Goal: Transaction & Acquisition: Obtain resource

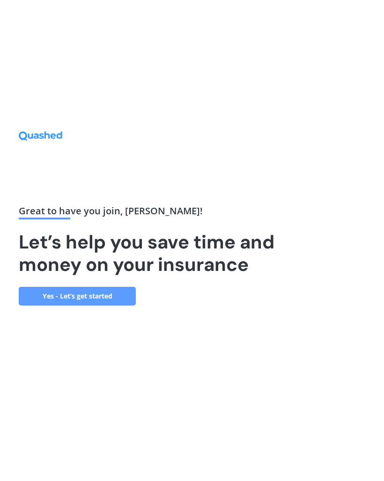
click at [110, 306] on link "Yes - Let’s get started" at bounding box center [77, 296] width 117 height 19
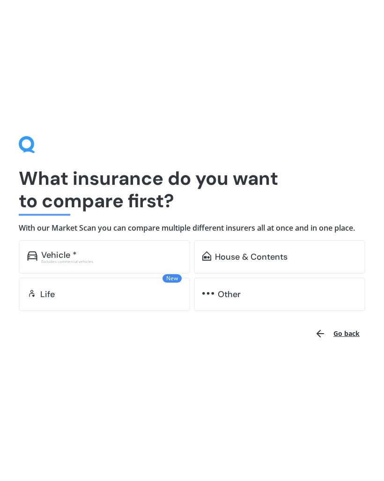
click at [125, 260] on div "Vehicle *" at bounding box center [111, 254] width 140 height 9
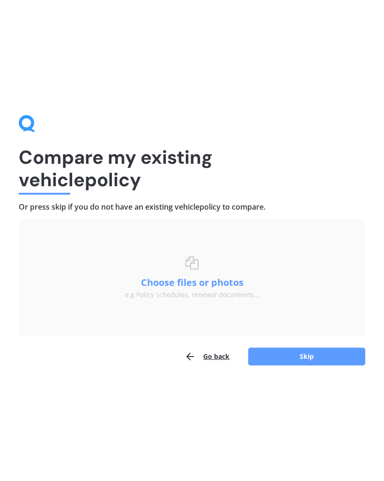
click at [304, 363] on button "Skip" at bounding box center [306, 357] width 117 height 18
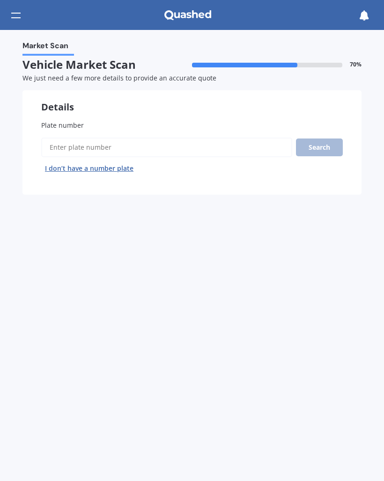
click at [229, 145] on input "Plate number" at bounding box center [166, 148] width 251 height 20
type input "QSE533"
click at [329, 146] on button "Search" at bounding box center [319, 148] width 47 height 18
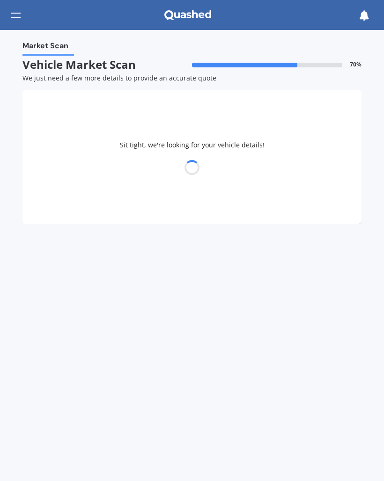
select select "TOYOTA"
select select "VITZ"
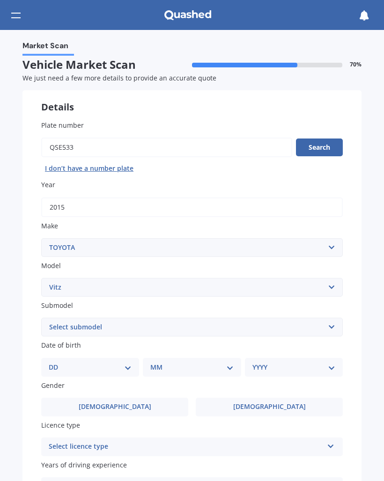
click at [121, 363] on select "DD 01 02 03 04 05 06 07 08 09 10 11 12 13 14 15 16 17 18 19 20 21 22 23 24 25 2…" at bounding box center [90, 367] width 83 height 10
select select "20"
click at [229, 362] on select "MM 01 02 03 04 05 06 07 08 09 10 11 12" at bounding box center [193, 367] width 79 height 10
select select "04"
click at [327, 362] on select "YYYY 2025 2024 2023 2022 2021 2020 2019 2018 2017 2016 2015 2014 2013 2012 2011…" at bounding box center [291, 367] width 79 height 10
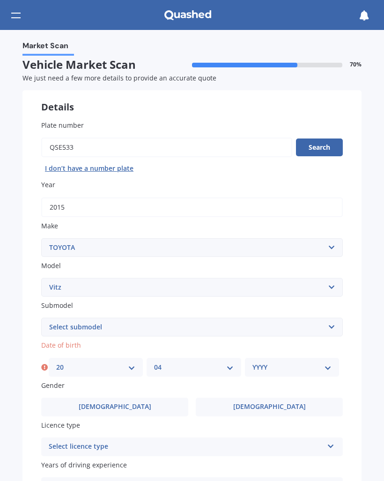
select select "1953"
click at [293, 402] on label "Female" at bounding box center [269, 407] width 147 height 19
click at [0, 0] on input "Female" at bounding box center [0, 0] width 0 height 0
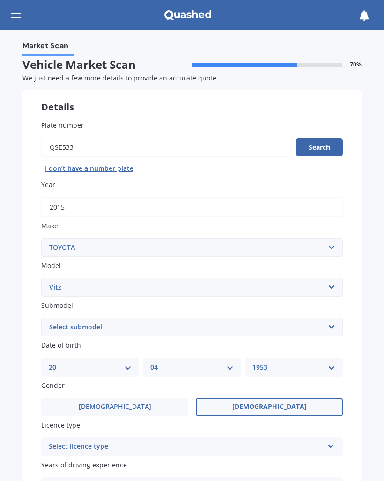
click at [329, 441] on icon at bounding box center [331, 444] width 8 height 7
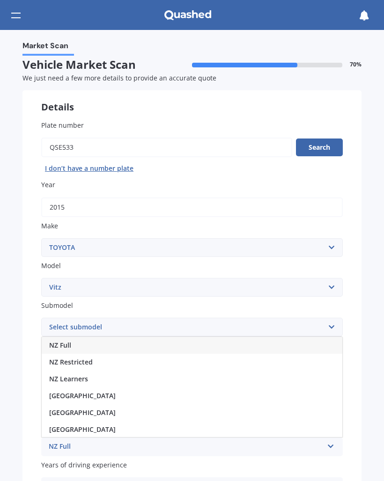
click at [325, 341] on div "NZ Full" at bounding box center [192, 345] width 301 height 17
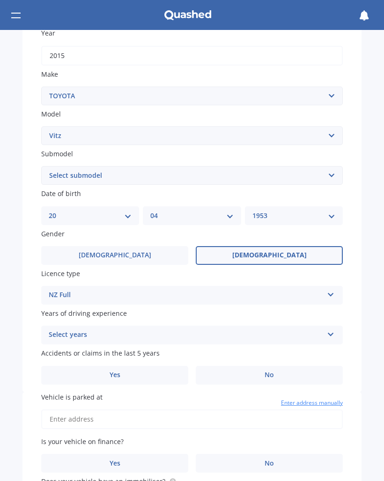
scroll to position [161, 0]
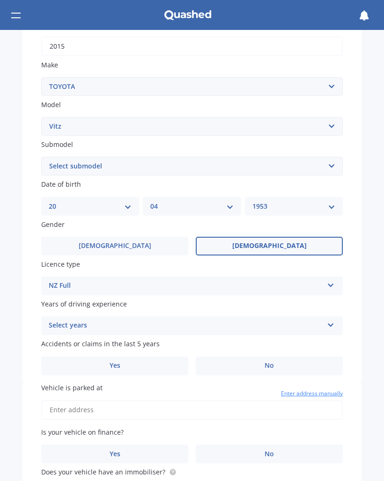
click at [332, 320] on icon at bounding box center [331, 323] width 8 height 7
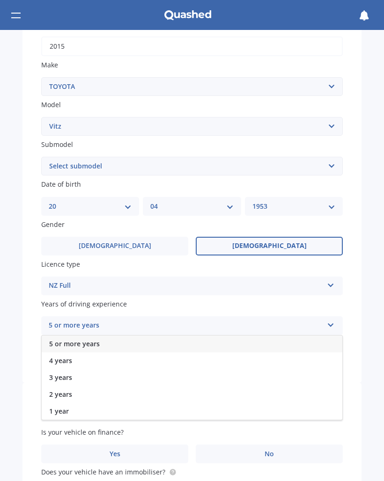
click at [138, 339] on div "5 or more years" at bounding box center [192, 344] width 301 height 17
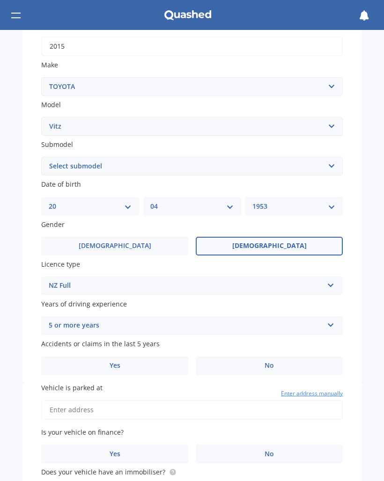
click at [278, 361] on label "No" at bounding box center [269, 366] width 147 height 19
click at [0, 0] on input "No" at bounding box center [0, 0] width 0 height 0
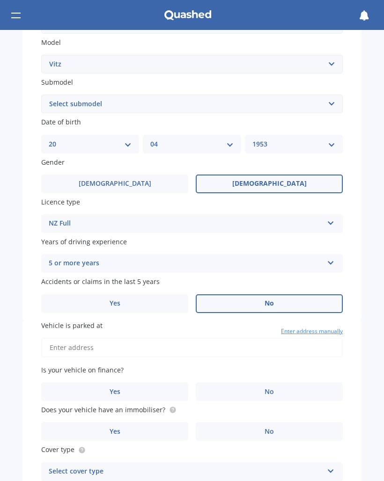
scroll to position [226, 0]
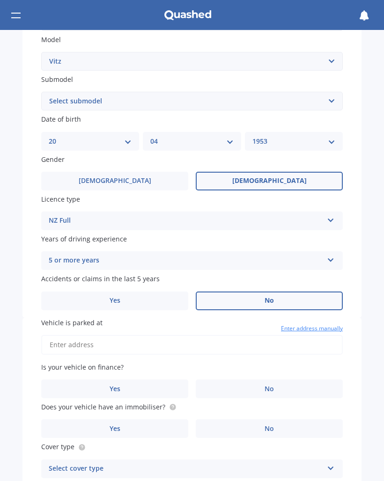
click at [281, 336] on input "Vehicle is parked at" at bounding box center [191, 345] width 301 height 20
type input "6 Well Street, Ruawai 0530"
click at [287, 382] on label "No" at bounding box center [269, 389] width 147 height 19
click at [0, 0] on input "No" at bounding box center [0, 0] width 0 height 0
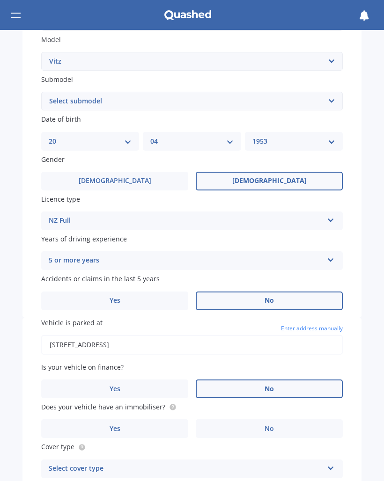
click at [146, 419] on label "Yes" at bounding box center [114, 428] width 147 height 19
click at [0, 0] on input "Yes" at bounding box center [0, 0] width 0 height 0
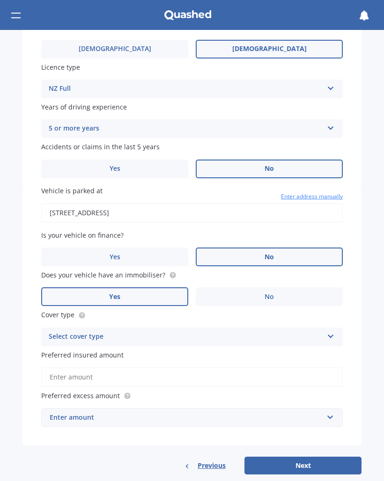
scroll to position [358, 0]
click at [332, 331] on icon at bounding box center [331, 334] width 8 height 7
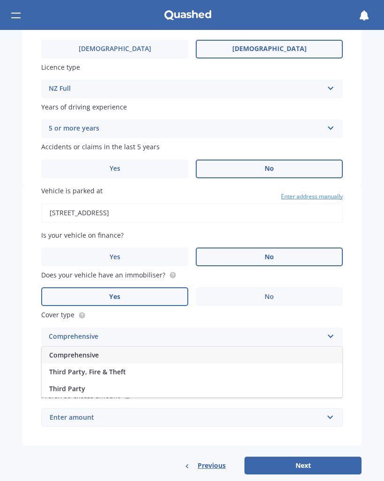
click at [231, 347] on div "Comprehensive" at bounding box center [192, 355] width 301 height 17
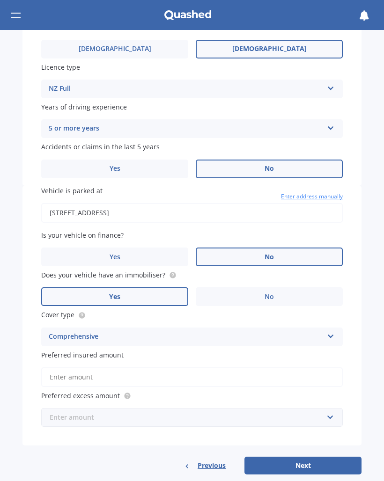
click at [331, 409] on input "text" at bounding box center [188, 418] width 293 height 18
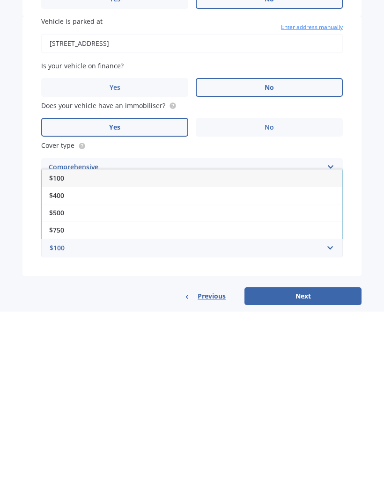
click at [319, 356] on div "$400" at bounding box center [192, 364] width 301 height 17
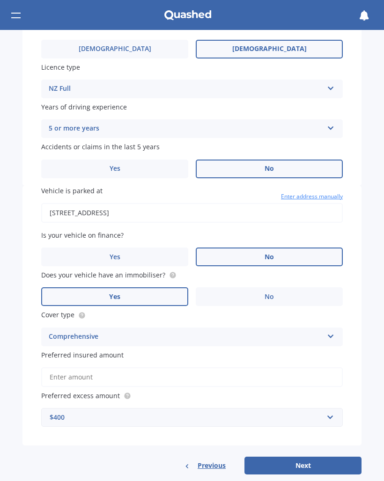
click at [307, 457] on button "Next" at bounding box center [302, 466] width 117 height 18
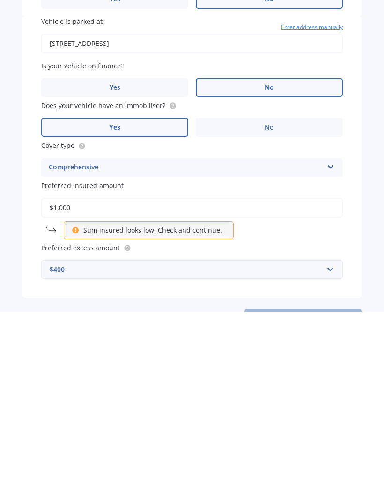
type input "$10,000"
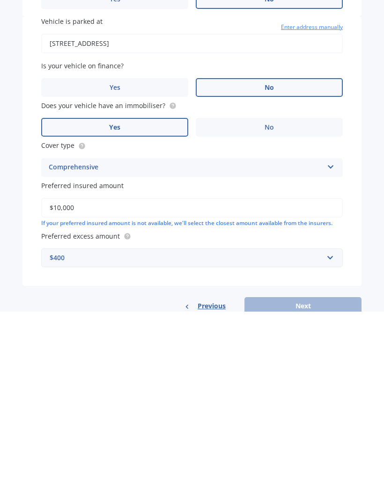
click at [300, 467] on div "Previous Next" at bounding box center [191, 476] width 339 height 18
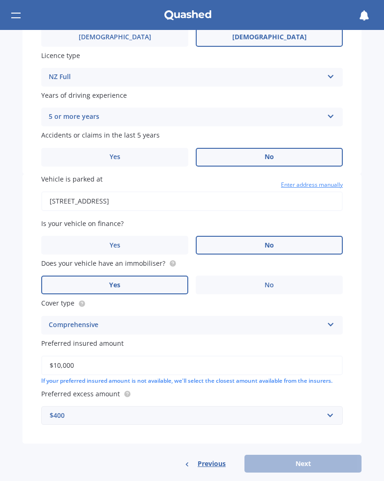
scroll to position [367, 0]
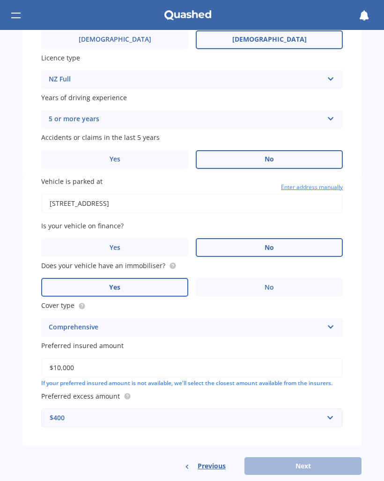
click at [272, 358] on input "$10,000" at bounding box center [191, 368] width 301 height 20
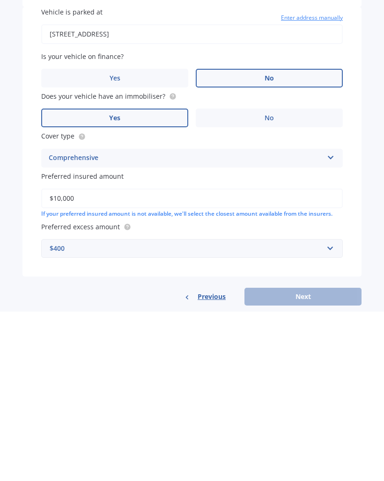
click at [211, 462] on span "Previous" at bounding box center [212, 466] width 28 height 9
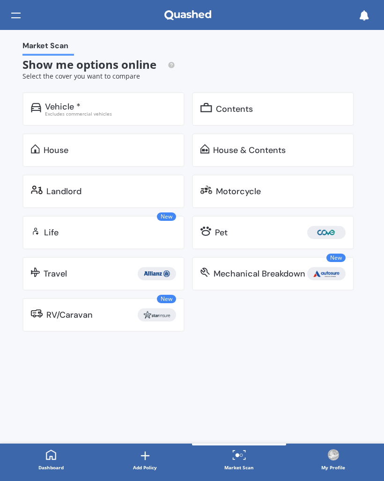
click at [132, 105] on div "Vehicle *" at bounding box center [110, 106] width 131 height 9
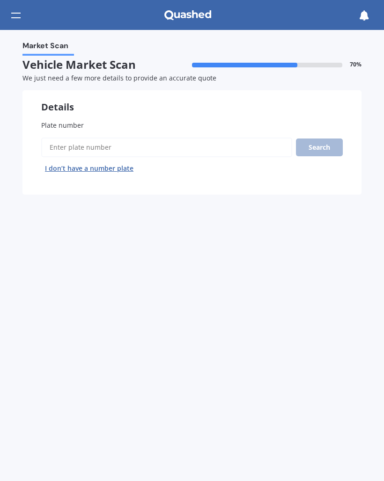
click at [233, 143] on input "Plate number" at bounding box center [166, 148] width 251 height 20
type input "Qse533"
click at [340, 150] on button "Search" at bounding box center [319, 148] width 47 height 18
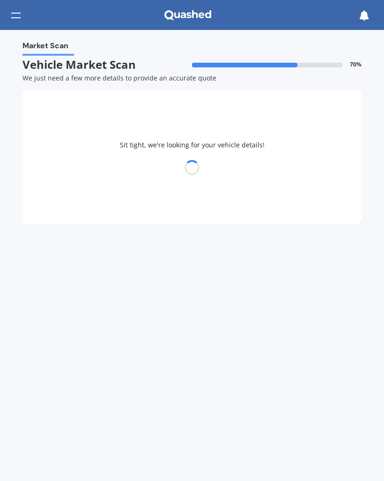
select select "TOYOTA"
select select "VITZ"
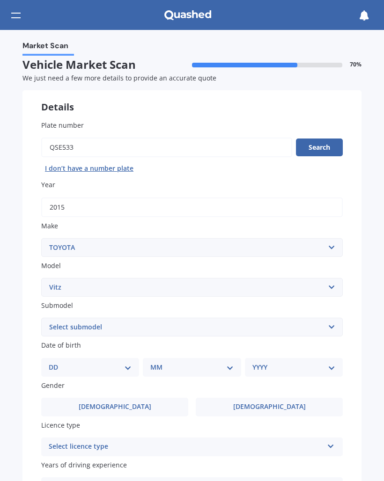
click at [125, 362] on select "DD 01 02 03 04 05 06 07 08 09 10 11 12 13 14 15 16 17 18 19 20 21 22 23 24 25 2…" at bounding box center [90, 367] width 83 height 10
select select "20"
click at [229, 362] on select "MM 01 02 03 04 05 06 07 08 09 10 11 12" at bounding box center [193, 367] width 79 height 10
select select "04"
click at [324, 363] on select "YYYY 2025 2024 2023 2022 2021 2020 2019 2018 2017 2016 2015 2014 2013 2012 2011…" at bounding box center [291, 367] width 79 height 10
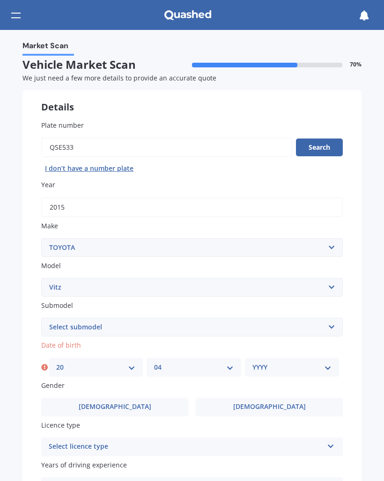
select select "1953"
click at [290, 400] on label "Female" at bounding box center [269, 407] width 147 height 19
click at [0, 0] on input "Female" at bounding box center [0, 0] width 0 height 0
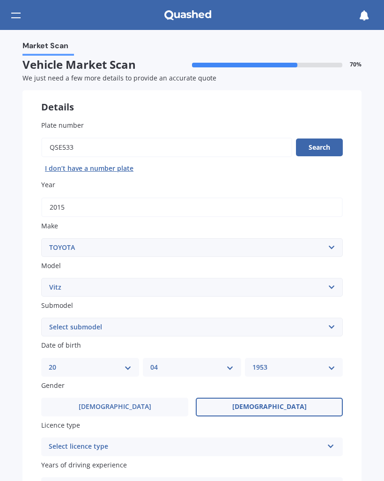
click at [330, 441] on icon at bounding box center [331, 444] width 8 height 7
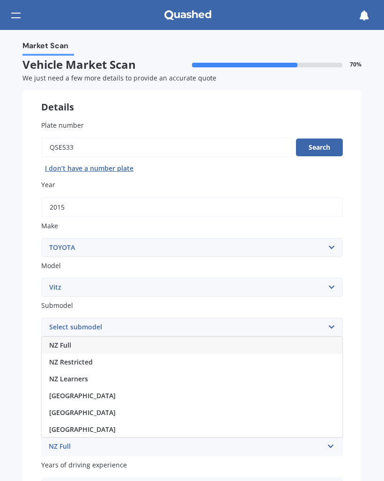
click at [326, 340] on div "NZ Full" at bounding box center [192, 345] width 301 height 17
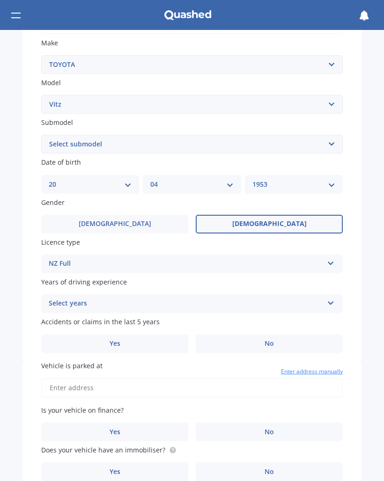
scroll to position [183, 0]
click at [333, 298] on icon at bounding box center [331, 301] width 8 height 7
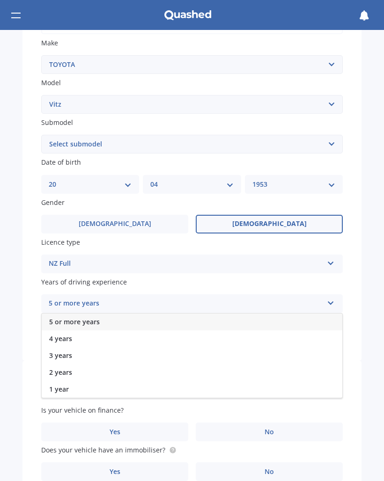
click at [316, 316] on div "5 or more years" at bounding box center [192, 322] width 301 height 17
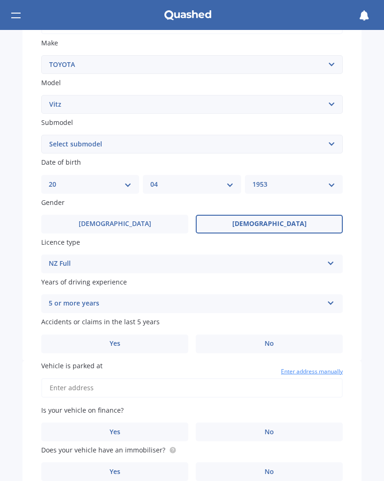
click at [290, 335] on label "No" at bounding box center [269, 344] width 147 height 19
click at [0, 0] on input "No" at bounding box center [0, 0] width 0 height 0
click at [321, 381] on input "Vehicle is parked at" at bounding box center [191, 388] width 301 height 20
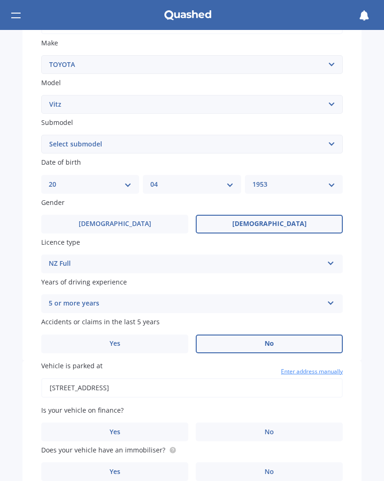
type input "6 Well Street, Ruawai 0530"
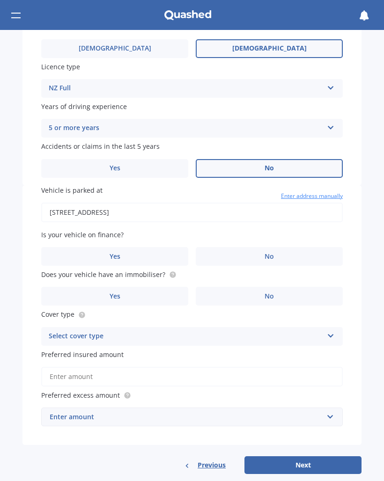
scroll to position [358, 0]
click at [286, 249] on label "No" at bounding box center [269, 257] width 147 height 19
click at [0, 0] on input "No" at bounding box center [0, 0] width 0 height 0
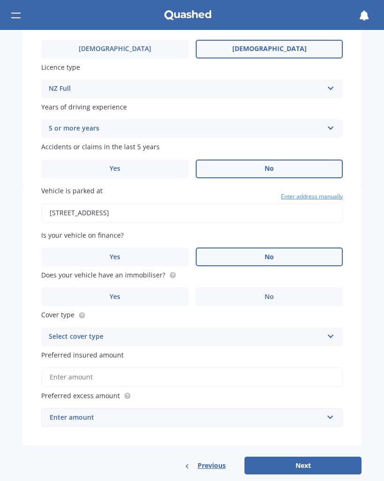
click at [158, 287] on label "Yes" at bounding box center [114, 296] width 147 height 19
click at [0, 0] on input "Yes" at bounding box center [0, 0] width 0 height 0
click at [331, 331] on icon at bounding box center [331, 334] width 8 height 7
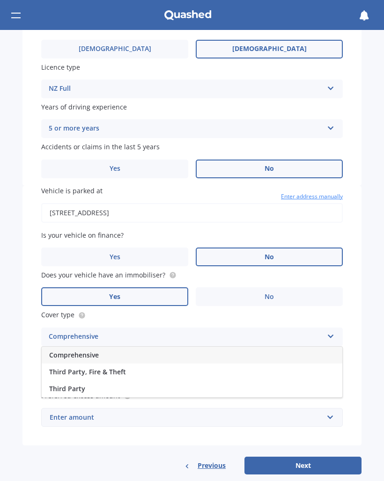
click at [319, 347] on div "Comprehensive" at bounding box center [192, 355] width 301 height 17
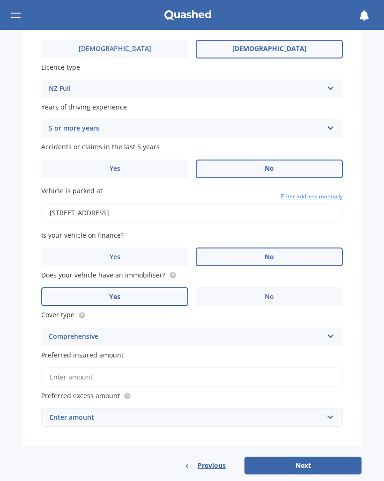
click at [296, 367] on input "Preferred insured amount" at bounding box center [191, 377] width 301 height 20
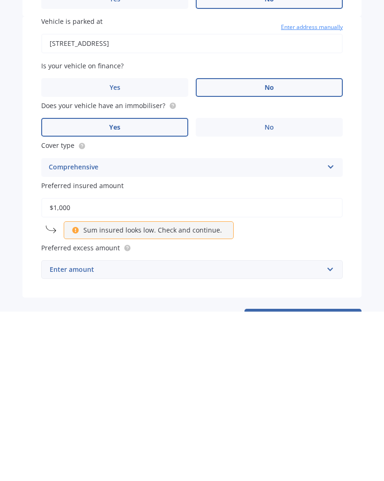
type input "$10,000"
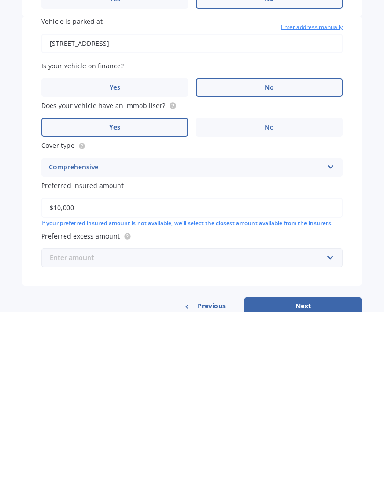
click at [329, 418] on input "text" at bounding box center [188, 427] width 293 height 18
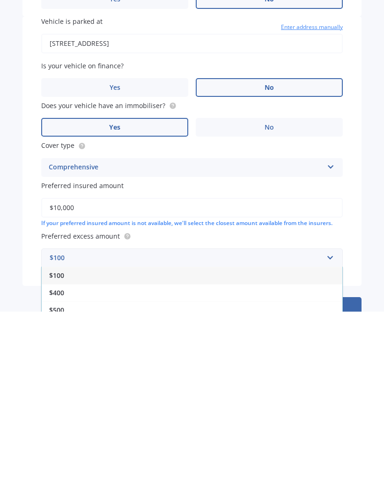
click at [295, 454] on div "$400" at bounding box center [192, 462] width 301 height 17
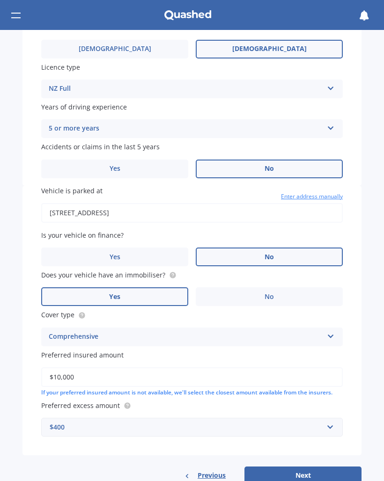
click at [305, 467] on button "Next" at bounding box center [302, 476] width 117 height 18
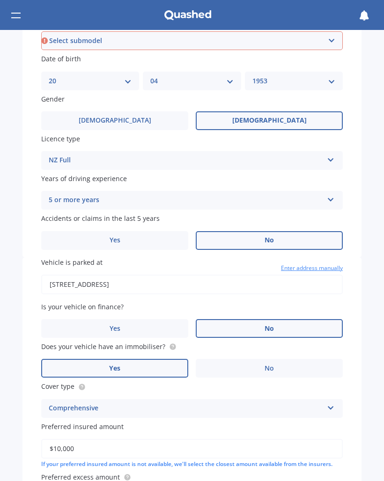
scroll to position [267, 0]
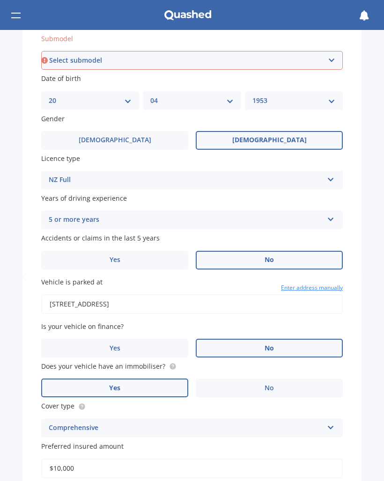
click at [331, 58] on select "Select submodel (All) Hybrid RS RS Turbo" at bounding box center [191, 60] width 301 height 19
click at [333, 55] on select "Select submodel (All) Hybrid RS RS Turbo" at bounding box center [191, 60] width 301 height 19
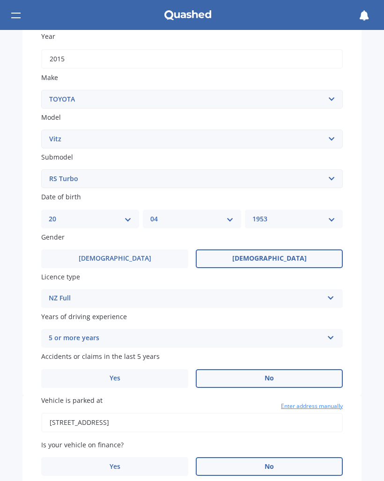
scroll to position [148, 0]
click at [329, 175] on select "Select submodel (All) Hybrid RS RS Turbo" at bounding box center [191, 178] width 301 height 19
select select "(ALL)"
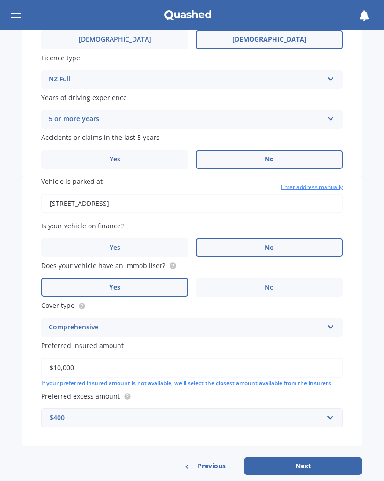
click at [309, 457] on button "Next" at bounding box center [302, 466] width 117 height 18
select select "20"
select select "04"
select select "1953"
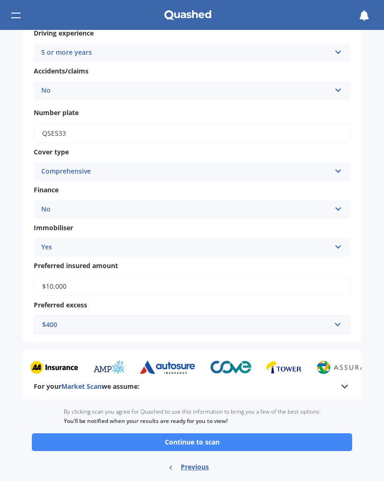
scroll to position [237, 0]
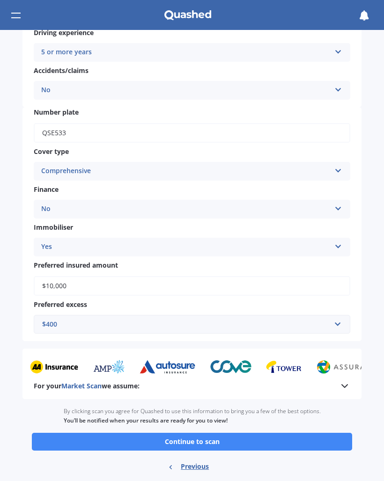
click at [302, 433] on button "Continue to scan" at bounding box center [192, 442] width 320 height 18
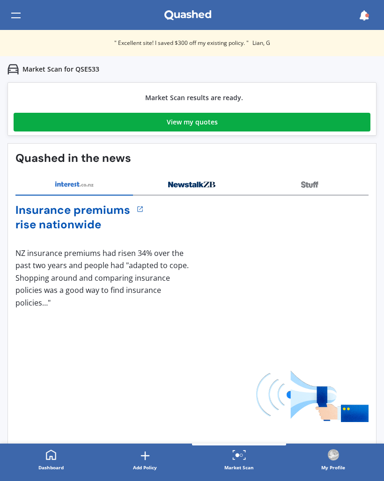
click at [217, 125] on link "View my quotes" at bounding box center [192, 122] width 357 height 19
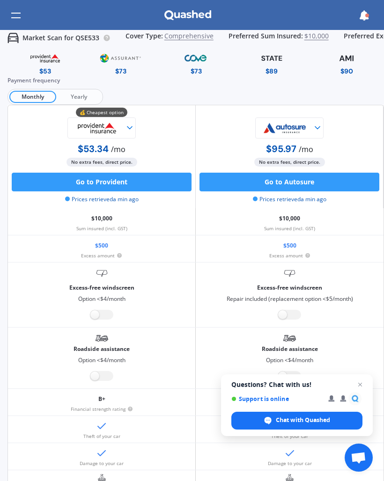
click at [360, 384] on span "Close chat" at bounding box center [359, 384] width 11 height 11
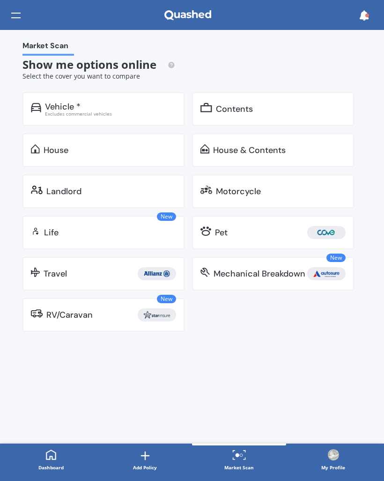
click at [293, 153] on div "House & Contents" at bounding box center [279, 150] width 132 height 9
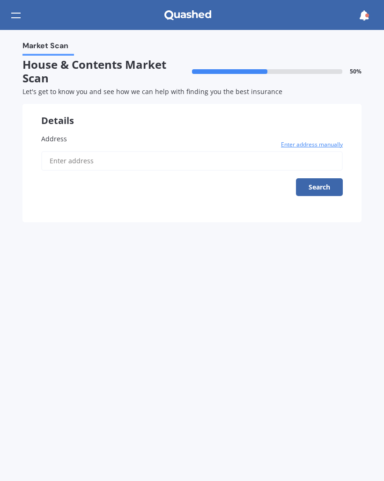
click at [247, 161] on input "Address" at bounding box center [191, 161] width 301 height 20
type input "6 Well Street, Ruawai 0530"
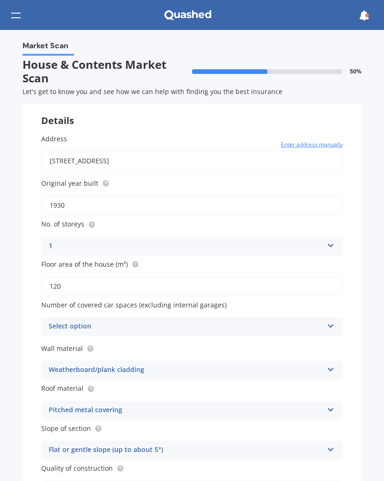
click at [330, 322] on icon at bounding box center [331, 324] width 8 height 7
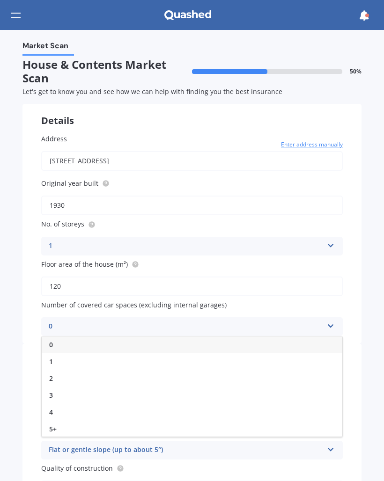
click at [57, 358] on div "1" at bounding box center [192, 361] width 301 height 17
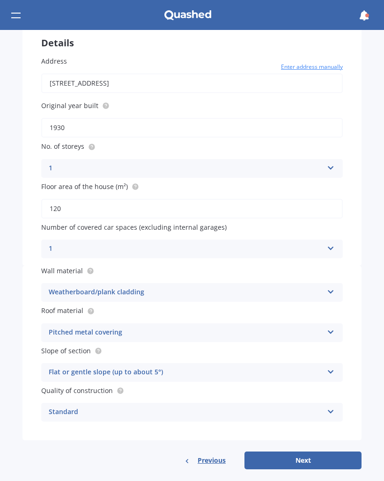
scroll to position [77, 0]
click at [315, 457] on button "Next" at bounding box center [302, 461] width 117 height 18
select select "20"
select select "04"
select select "1953"
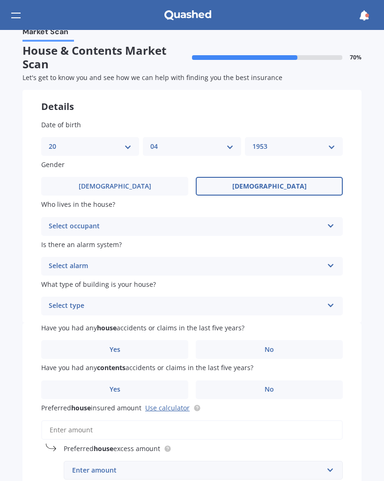
scroll to position [0, 0]
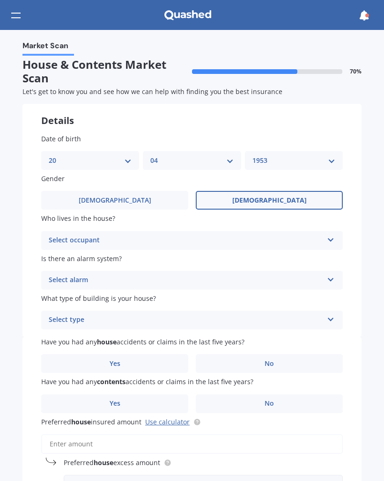
click at [328, 235] on icon at bounding box center [331, 238] width 8 height 7
click at [325, 257] on div "Owner" at bounding box center [192, 258] width 301 height 17
click at [330, 277] on icon at bounding box center [331, 278] width 8 height 7
click at [51, 330] on span "No" at bounding box center [53, 332] width 9 height 9
click at [332, 315] on icon at bounding box center [331, 318] width 8 height 7
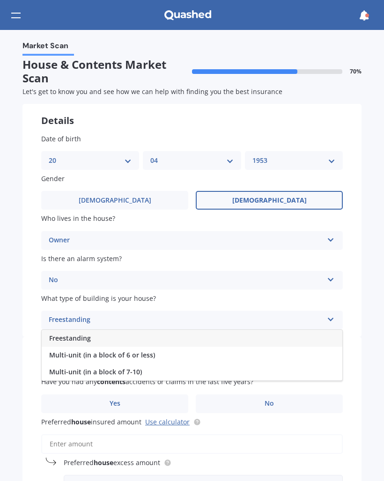
click at [287, 333] on div "Freestanding" at bounding box center [192, 338] width 301 height 17
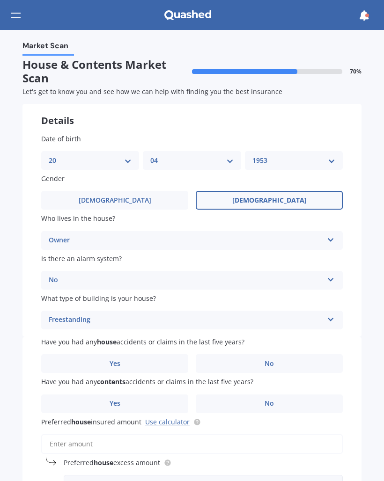
click at [277, 360] on label "No" at bounding box center [269, 363] width 147 height 19
click at [0, 0] on input "No" at bounding box center [0, 0] width 0 height 0
click at [273, 400] on span "No" at bounding box center [268, 404] width 9 height 8
click at [0, 0] on input "No" at bounding box center [0, 0] width 0 height 0
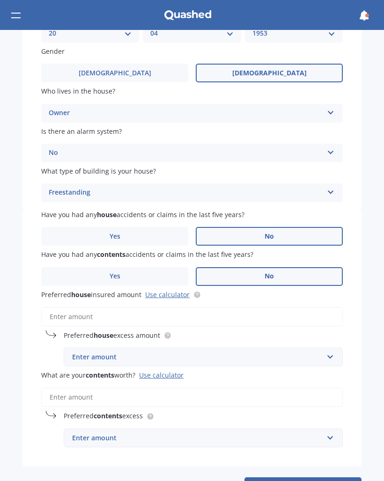
scroll to position [133, 0]
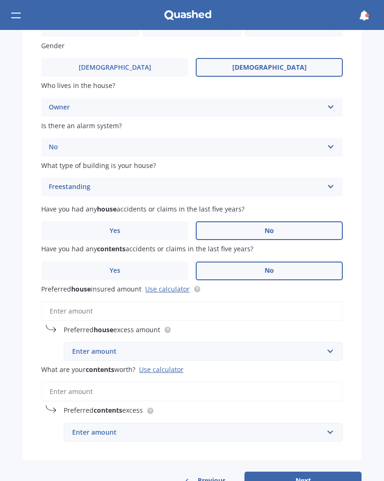
click at [172, 285] on link "Use calculator" at bounding box center [167, 289] width 44 height 9
